Goal: Contribute content

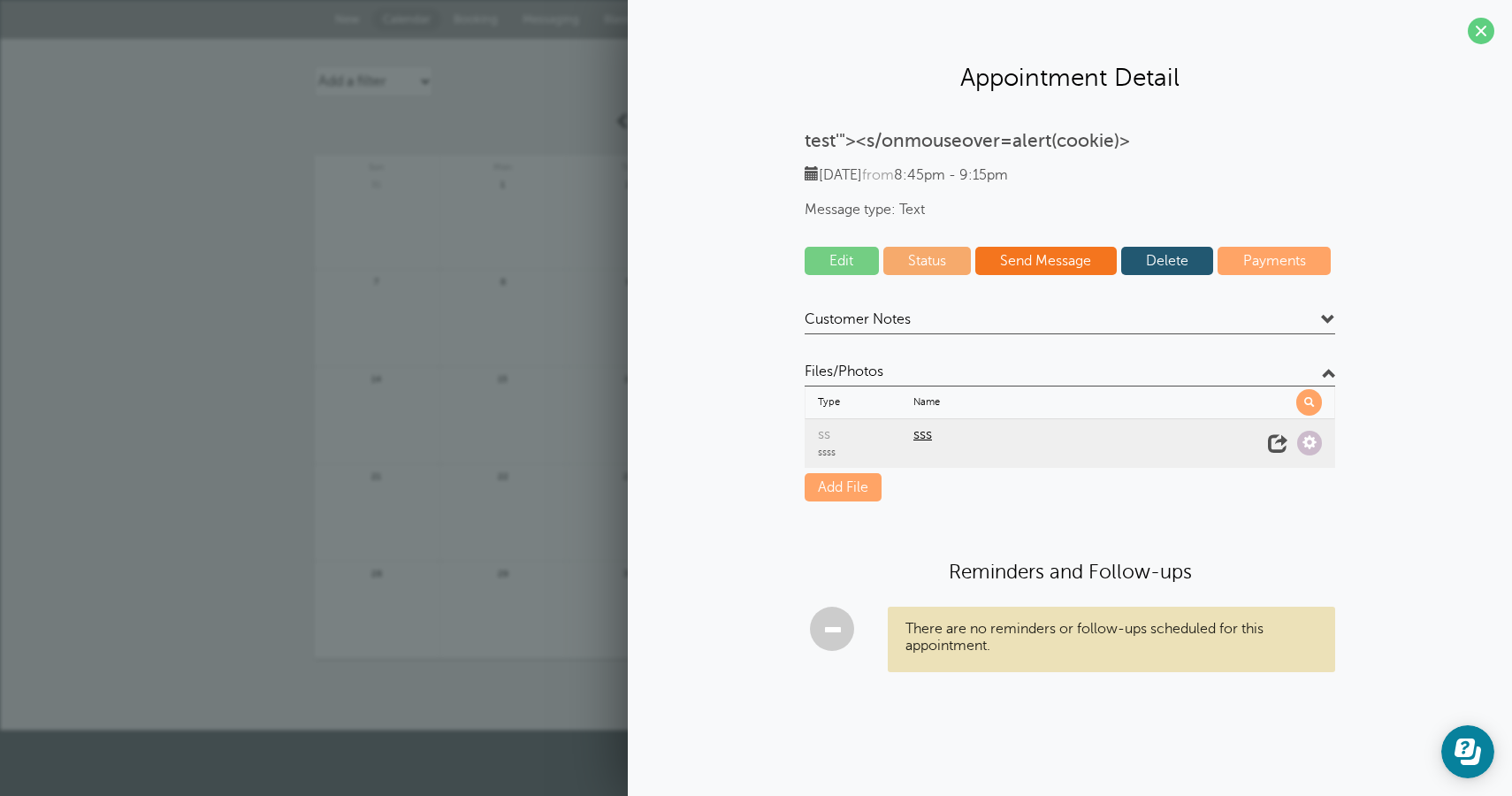
click at [848, 484] on link "Add File" at bounding box center [843, 487] width 77 height 29
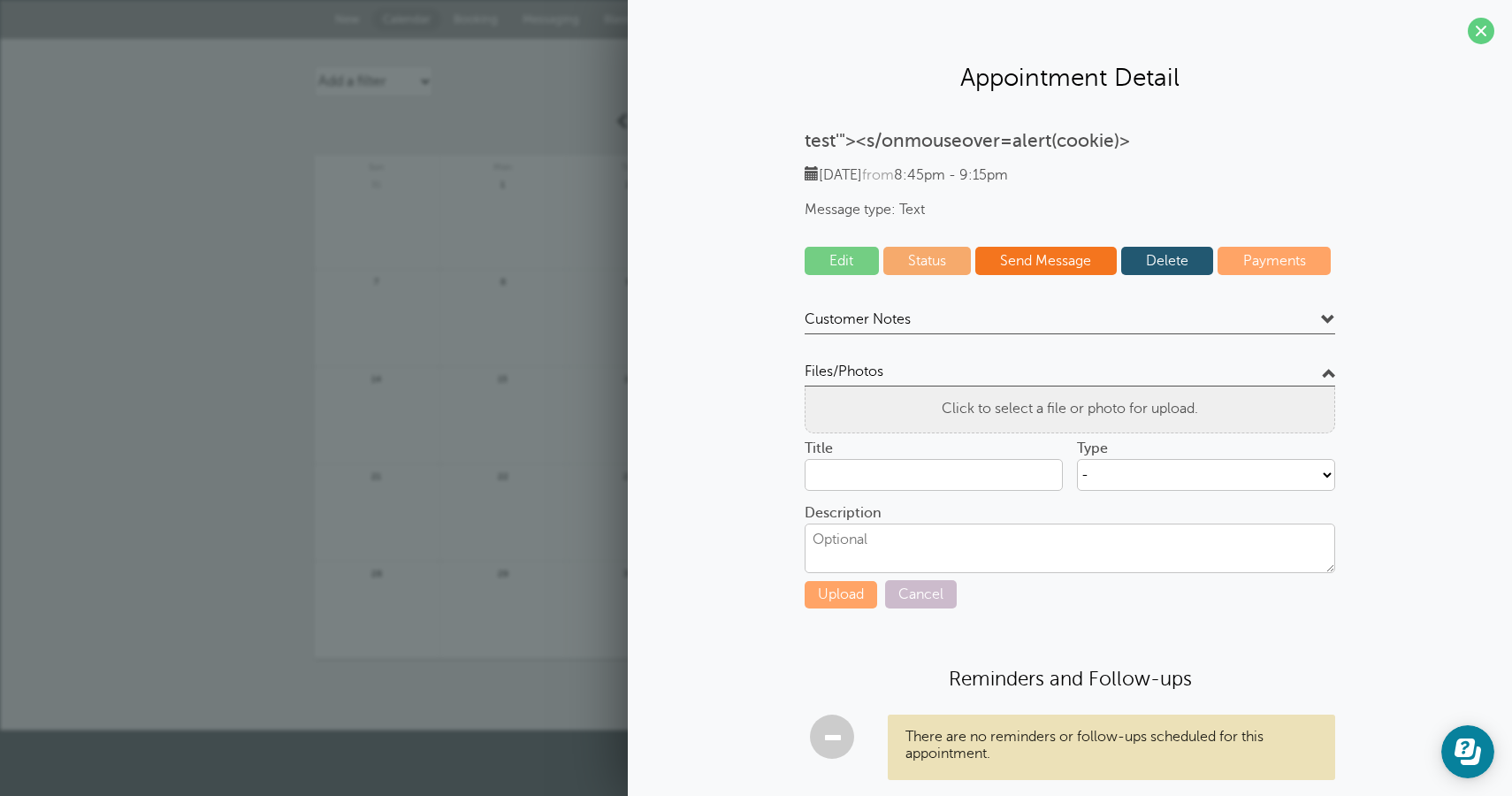
type input "test.php"
select select "432"
click option "ss" at bounding box center [0, 0] width 0 height 0
click at [931, 524] on textarea "Description" at bounding box center [1070, 548] width 531 height 49
type textarea "sss"
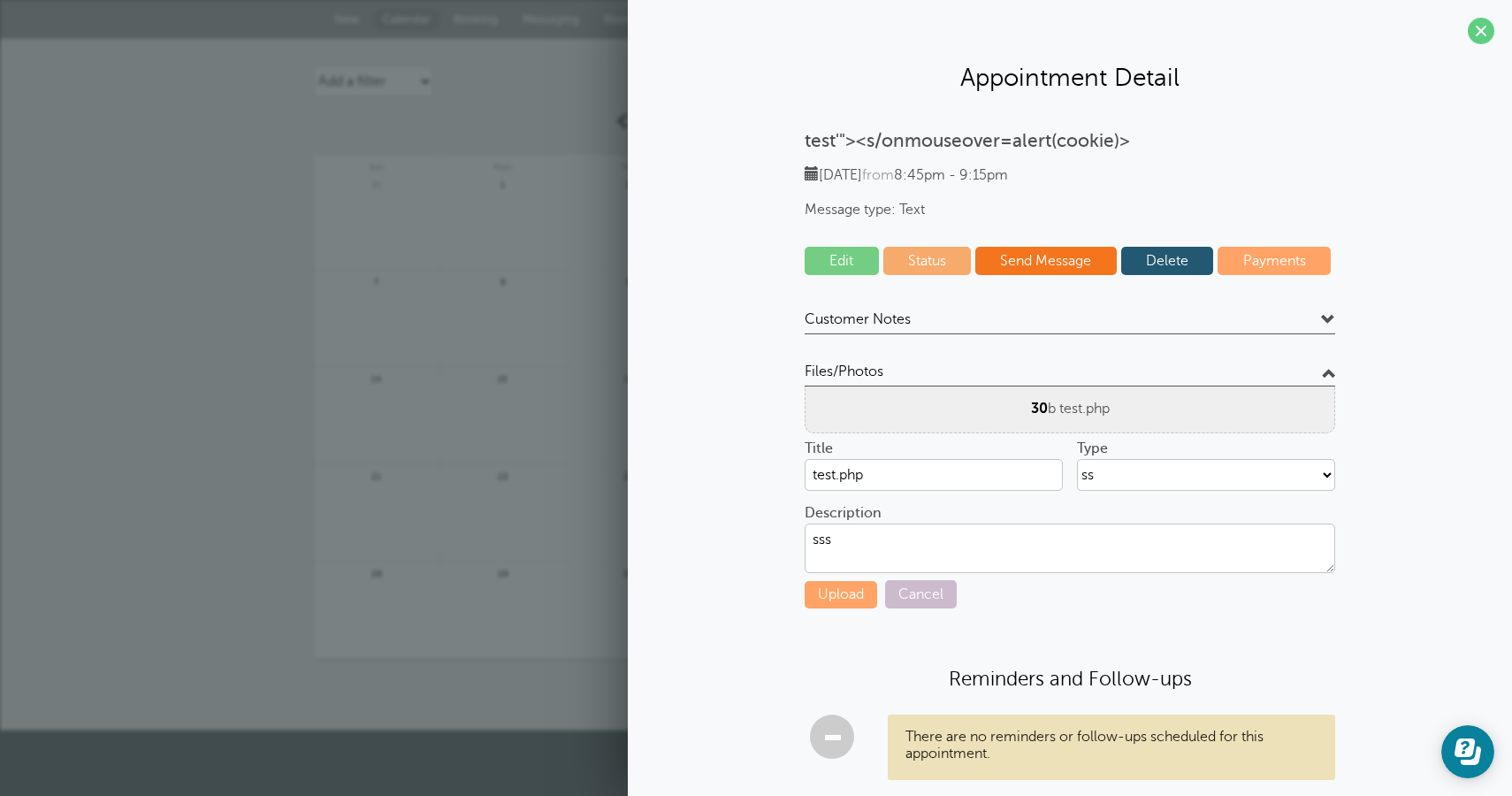
click at [797, 586] on div "test'"><s/onmouseover=alert(cookie)> [DATE] from 8:45pm - 9:15pm Message type: …" at bounding box center [1070, 469] width 849 height 678
click at [825, 594] on button "Upload" at bounding box center [841, 594] width 72 height 28
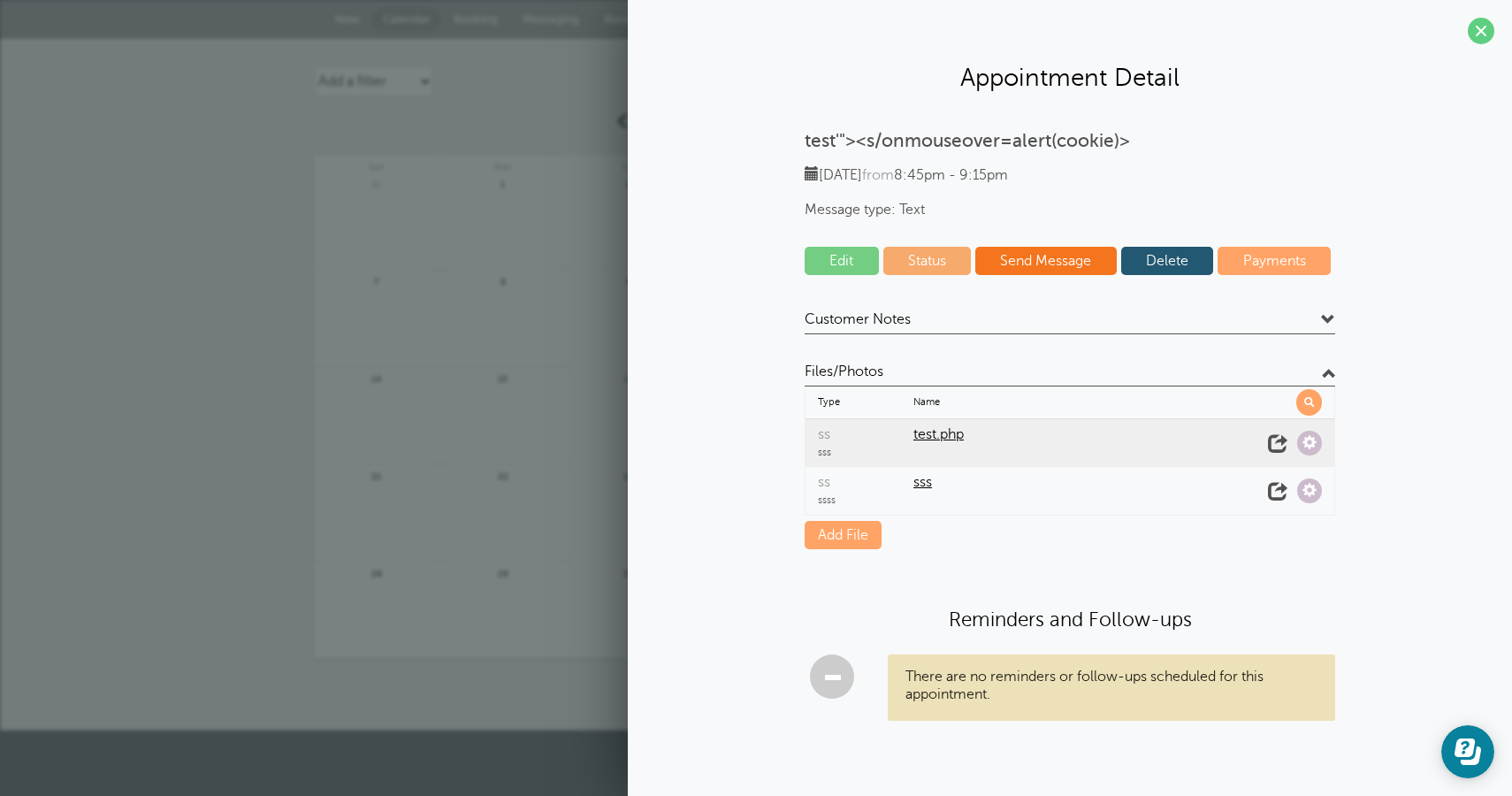
click at [933, 442] on span "test.php" at bounding box center [1085, 435] width 344 height 17
click at [1279, 438] on span at bounding box center [1278, 443] width 25 height 25
click at [835, 520] on div "Type Name All File Types ss test.php sss ss" at bounding box center [1070, 467] width 531 height 163
click at [835, 525] on link "Add File" at bounding box center [843, 534] width 77 height 29
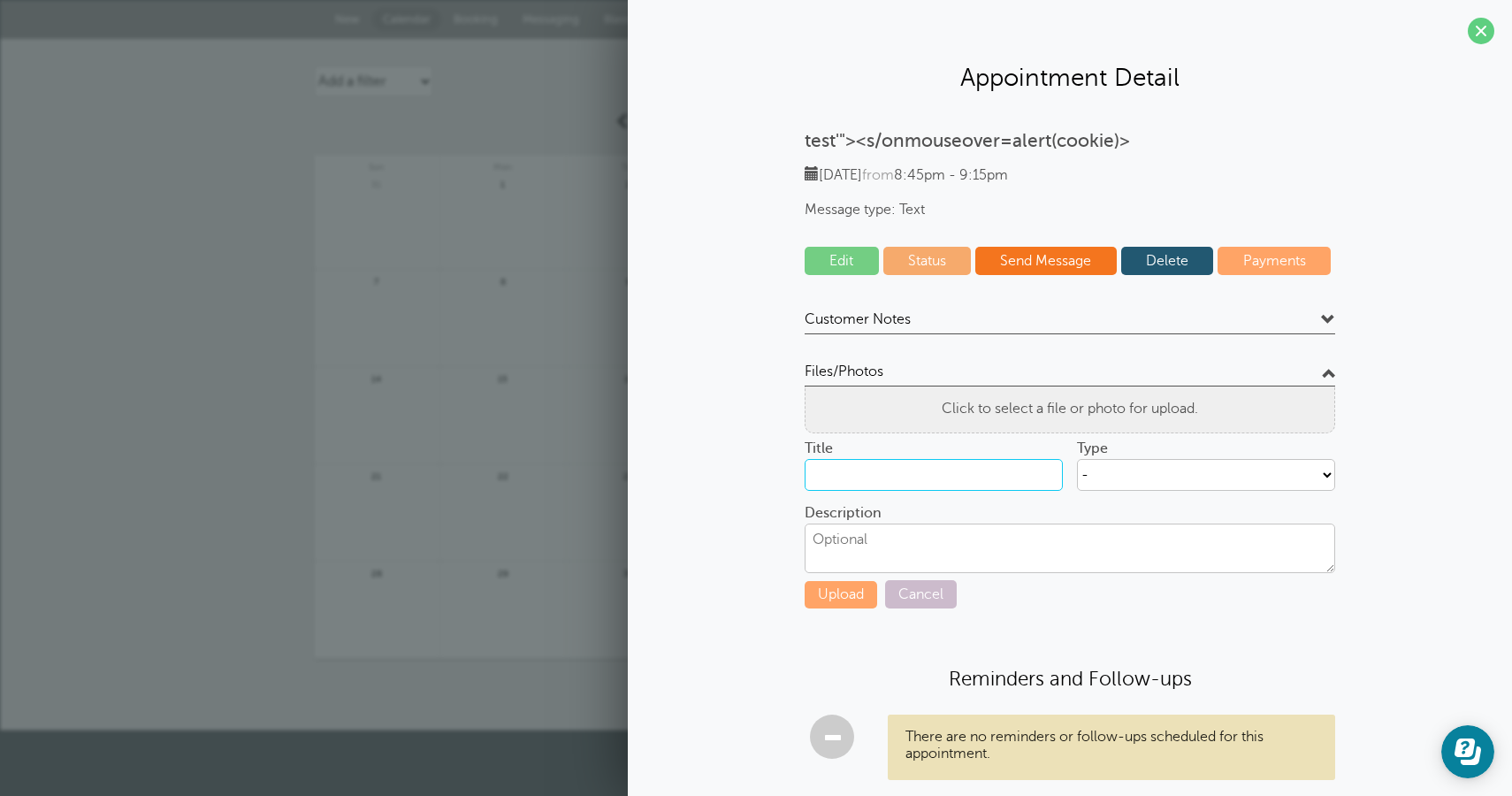
click at [916, 477] on input "Title" at bounding box center [933, 474] width 258 height 31
type input "sss"
select select "432"
click option "ss" at bounding box center [0, 0] width 0 height 0
click at [960, 524] on textarea "Description" at bounding box center [1070, 548] width 531 height 49
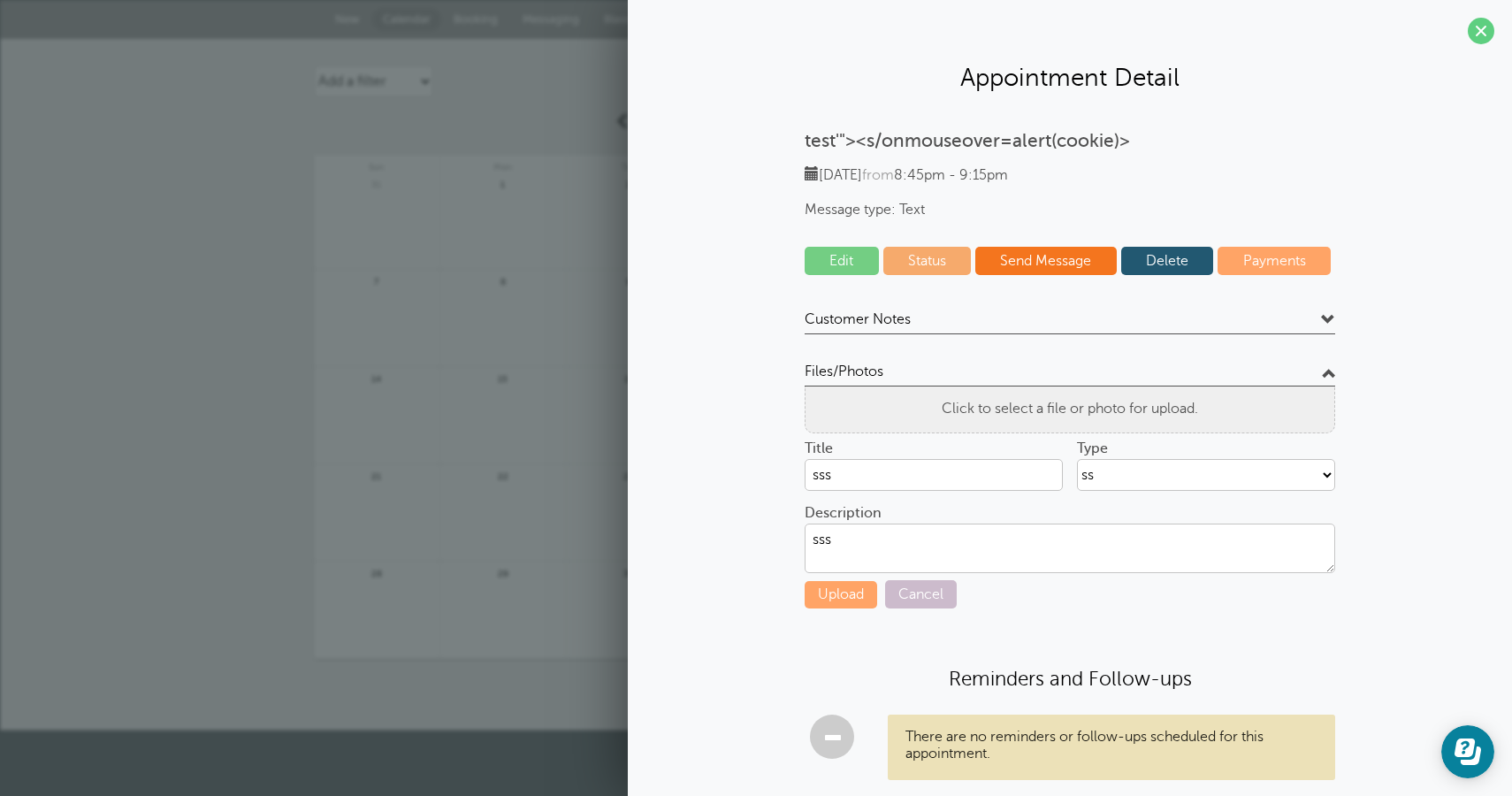
type textarea "sss"
click at [829, 590] on button "Upload" at bounding box center [841, 594] width 72 height 28
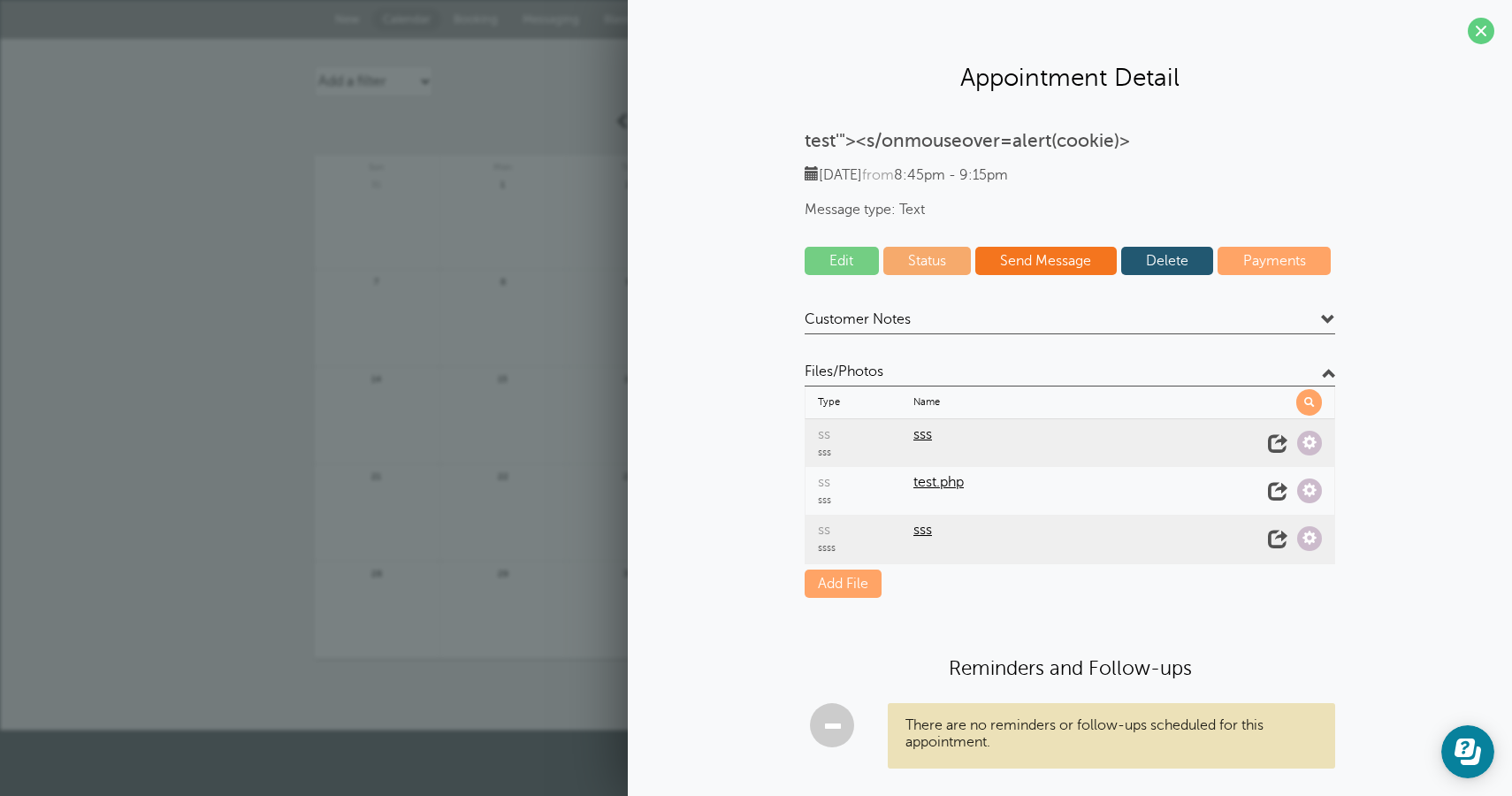
click at [917, 433] on span "sss" at bounding box center [1085, 435] width 344 height 17
